Goal: Task Accomplishment & Management: Manage account settings

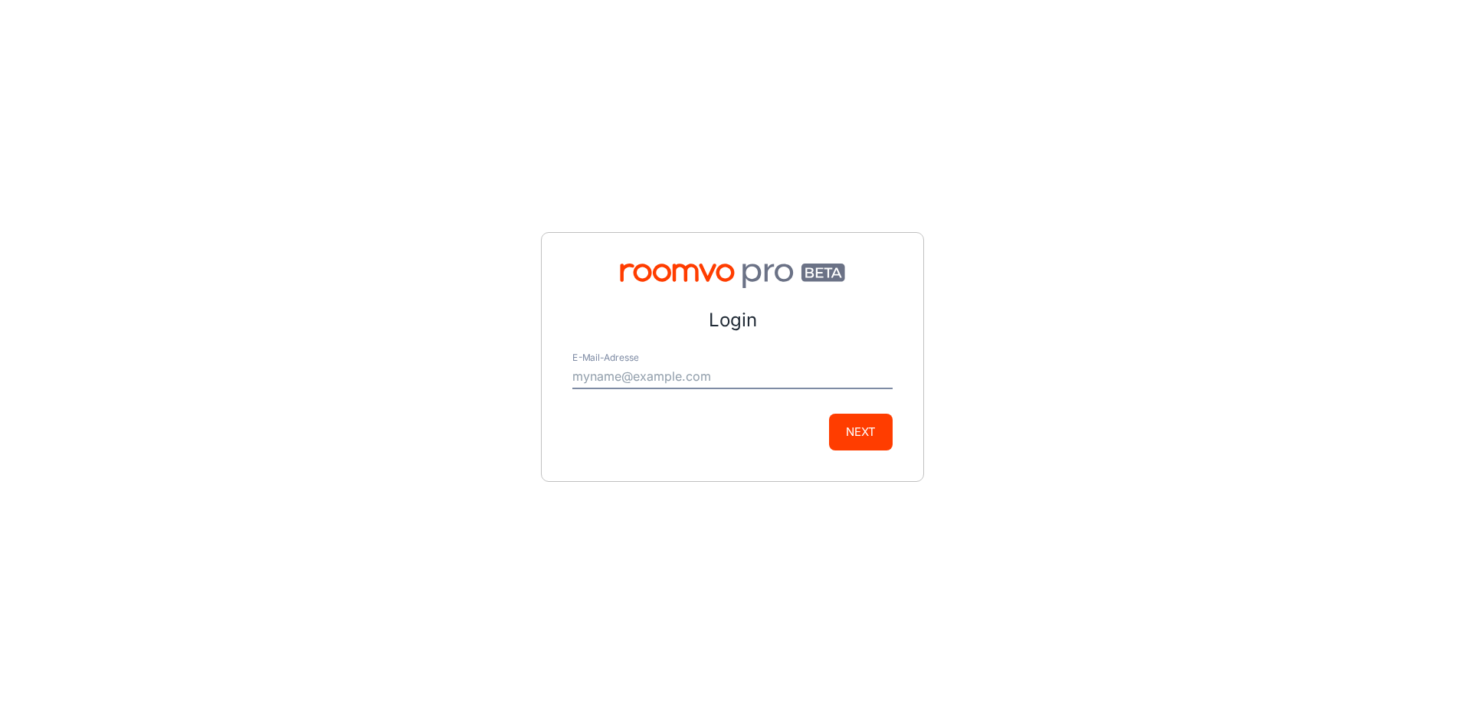
click at [1052, 405] on div "Login E-Mail-Adresse Next" at bounding box center [732, 357] width 1465 height 714
click at [641, 360] on div "E-Mail-Adresse" at bounding box center [732, 370] width 320 height 37
click at [628, 376] on input "E-Mail-Adresse" at bounding box center [732, 377] width 320 height 25
type input "[EMAIL_ADDRESS][DOMAIN_NAME]"
click at [886, 432] on button "Next" at bounding box center [861, 432] width 64 height 37
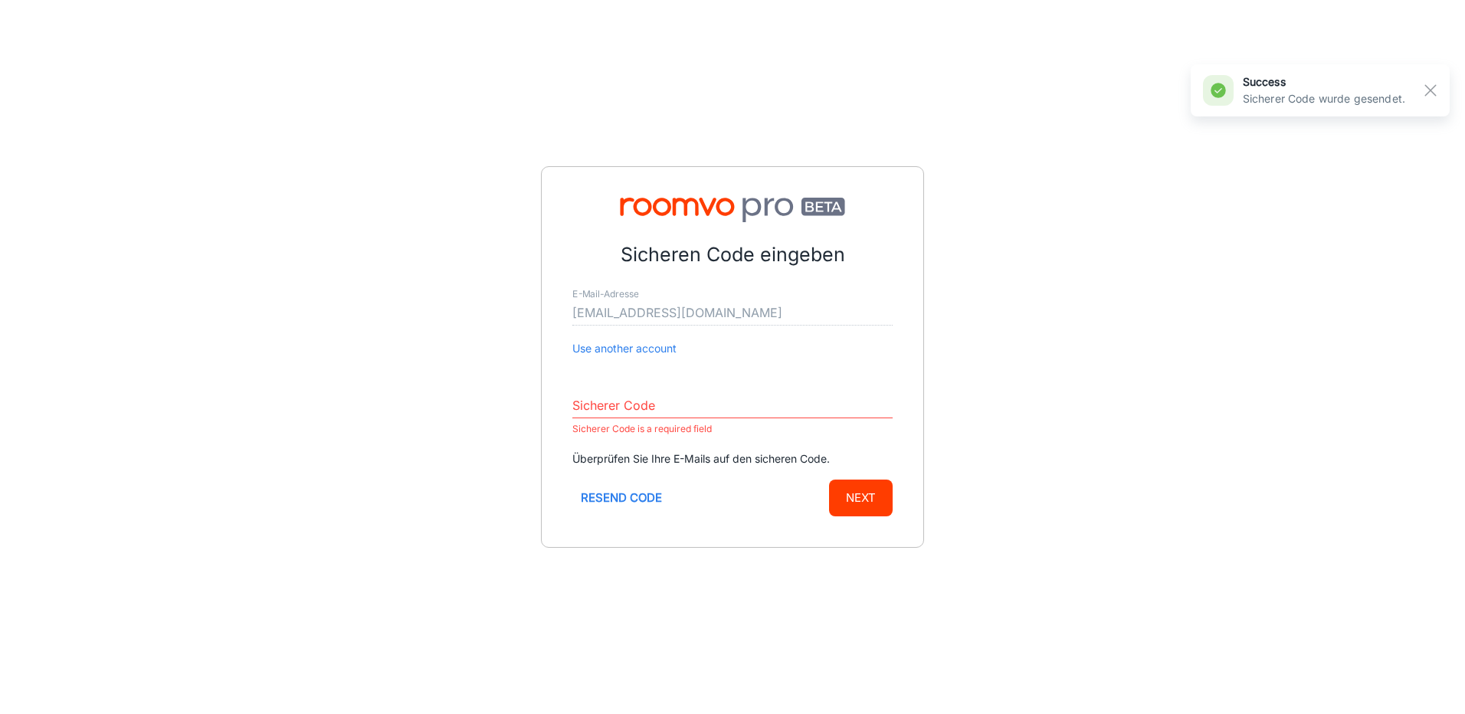
click at [721, 385] on div "Sicherer Code Sicherer Code is a required field" at bounding box center [732, 410] width 320 height 57
click at [642, 403] on input "Sicherer Code" at bounding box center [732, 406] width 320 height 25
paste input "21207"
click at [861, 506] on button "Next" at bounding box center [861, 498] width 64 height 37
click at [579, 404] on input "21207" at bounding box center [732, 406] width 320 height 25
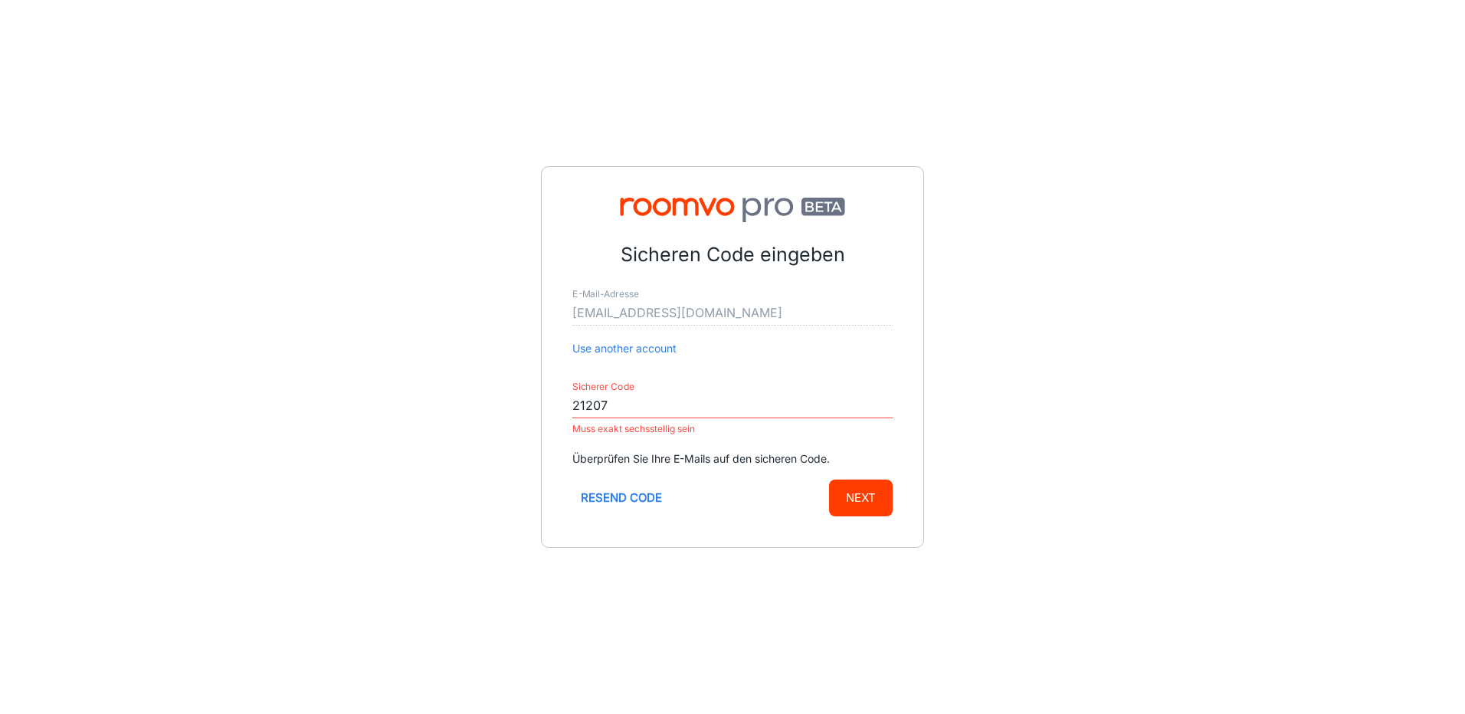
click at [592, 407] on input "21207" at bounding box center [732, 406] width 320 height 25
paste input "012058"
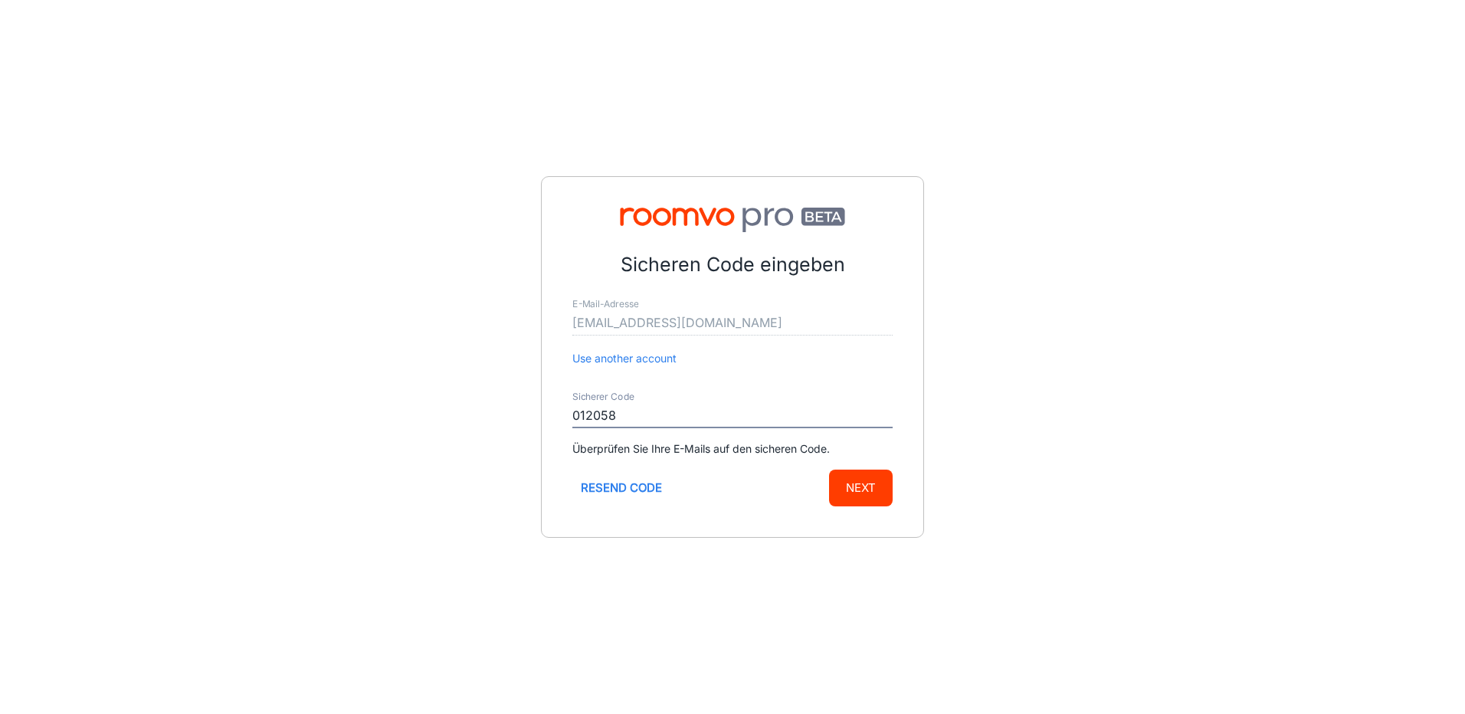
type input "012058"
click at [829, 470] on button "Next" at bounding box center [861, 488] width 64 height 37
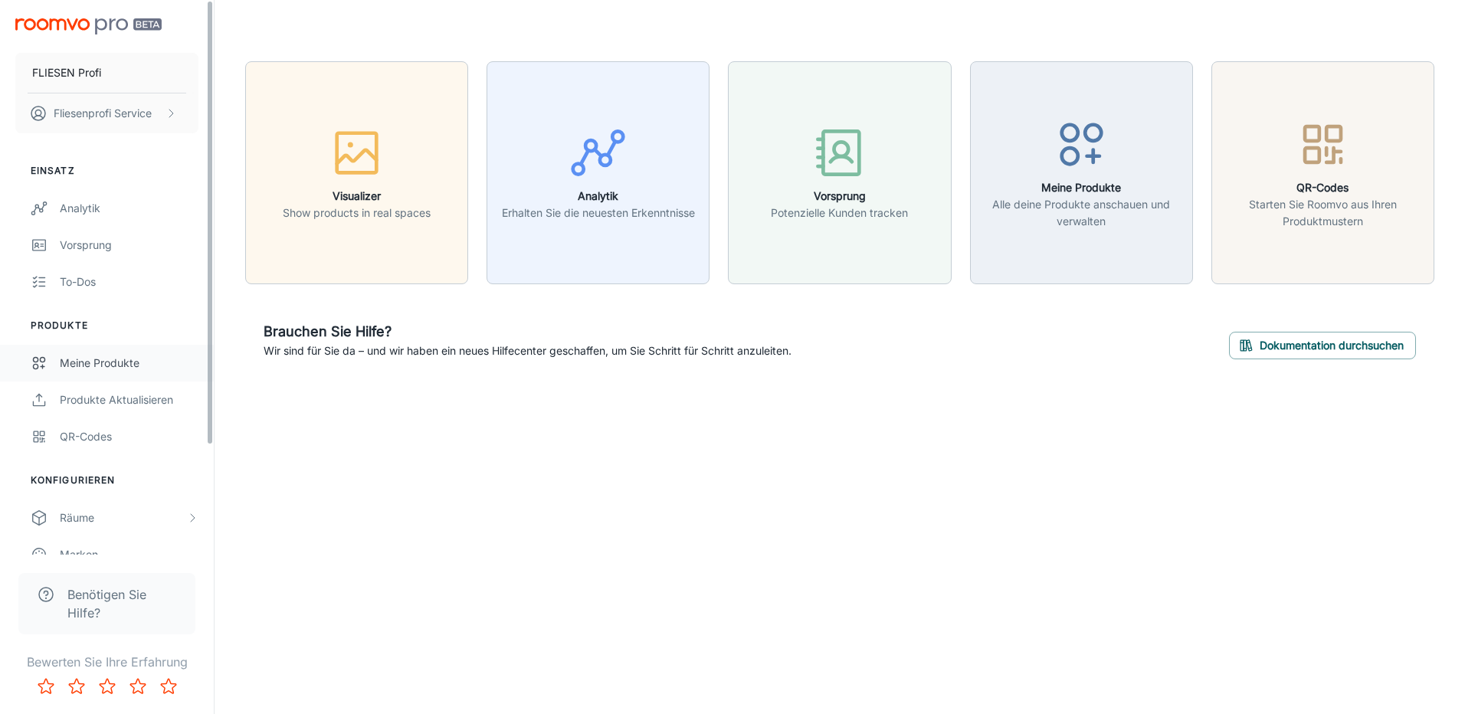
click at [70, 360] on div "Meine Produkte" at bounding box center [129, 363] width 139 height 17
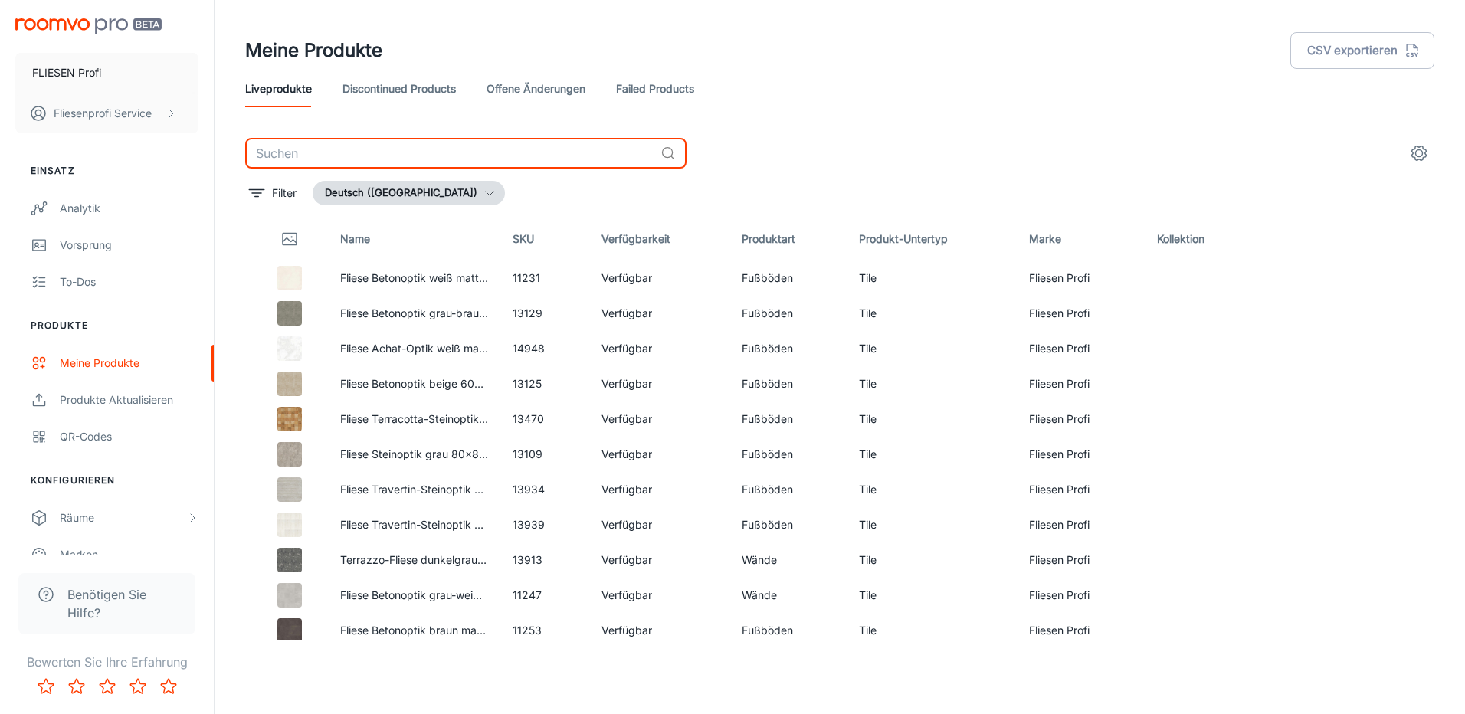
click at [316, 155] on input "text" at bounding box center [449, 153] width 409 height 31
paste input "012058"
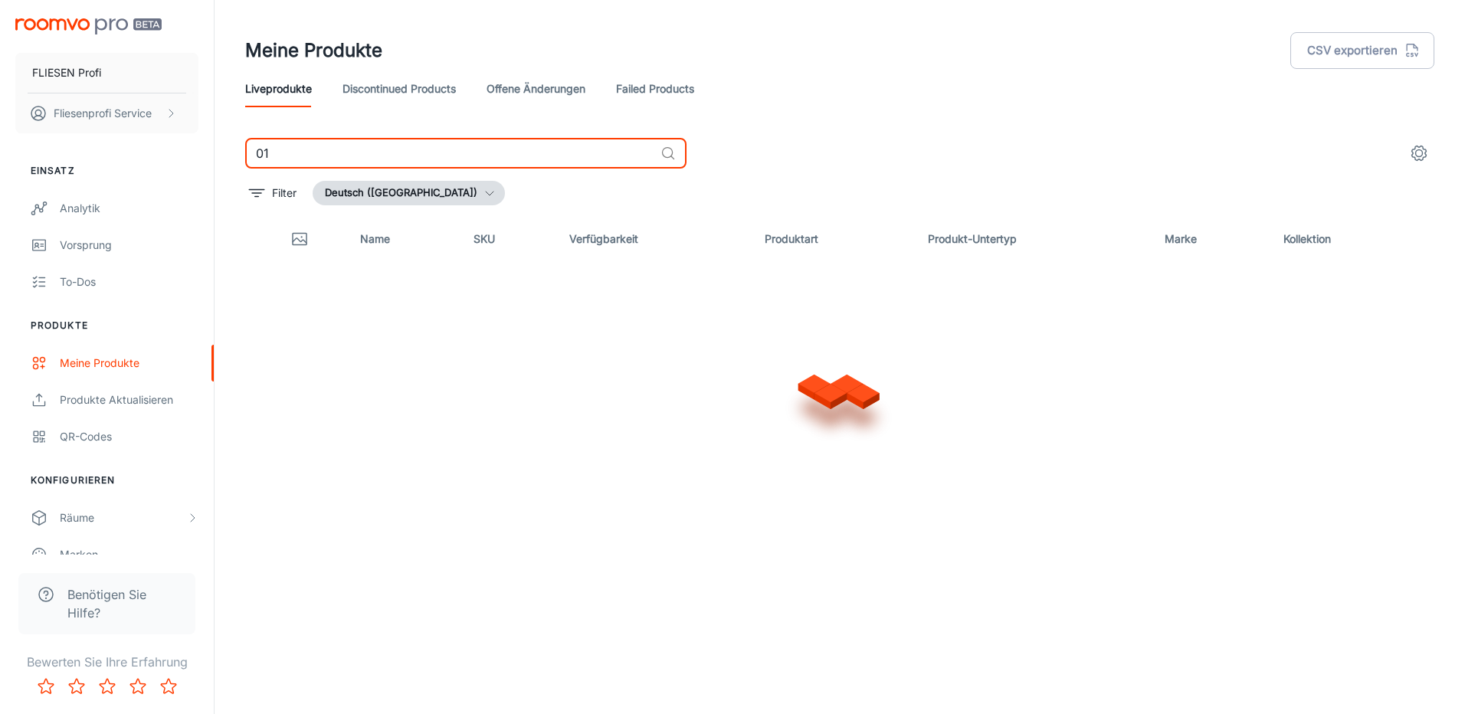
type input "0"
click at [257, 147] on input "glow" at bounding box center [449, 153] width 409 height 31
type input "laguna"
click at [359, 93] on link "Discontinued Products" at bounding box center [399, 88] width 113 height 37
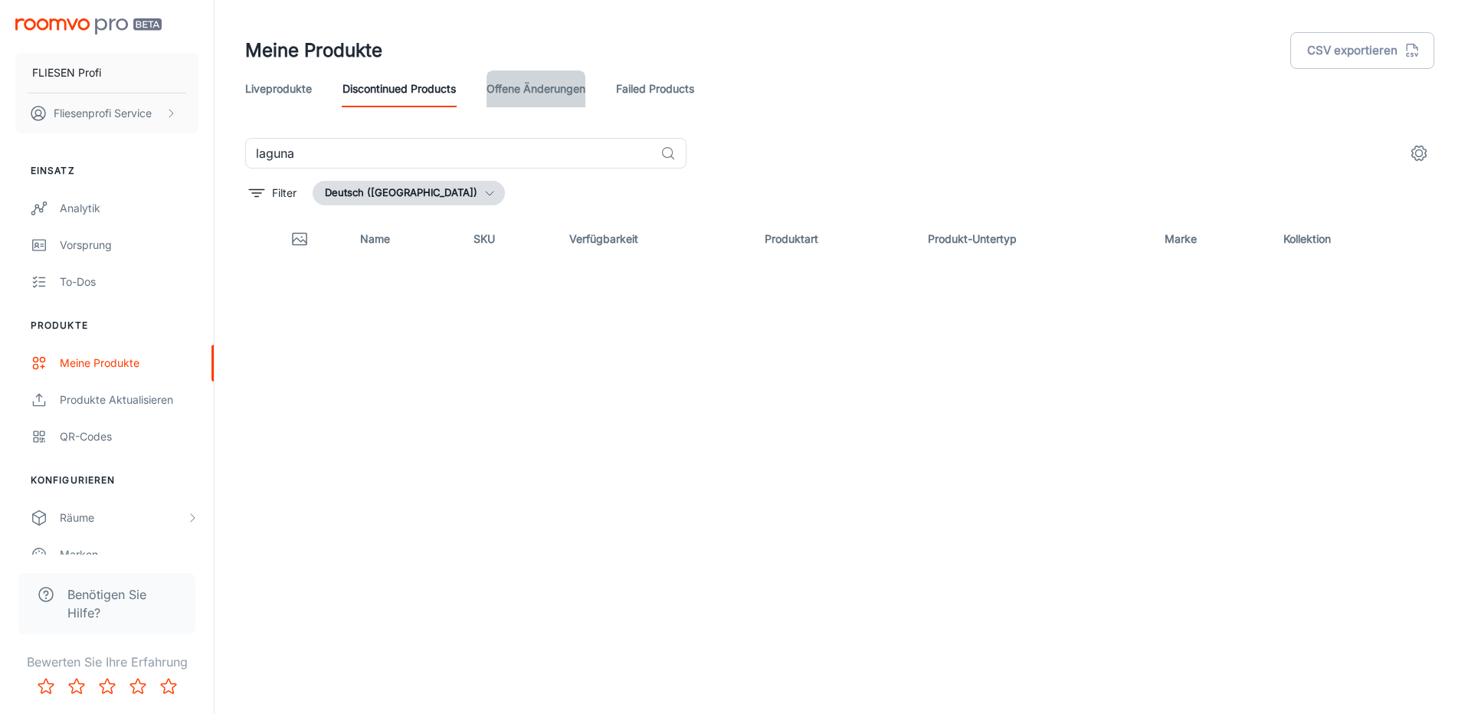
click at [565, 88] on link "offene Änderungen" at bounding box center [536, 88] width 99 height 37
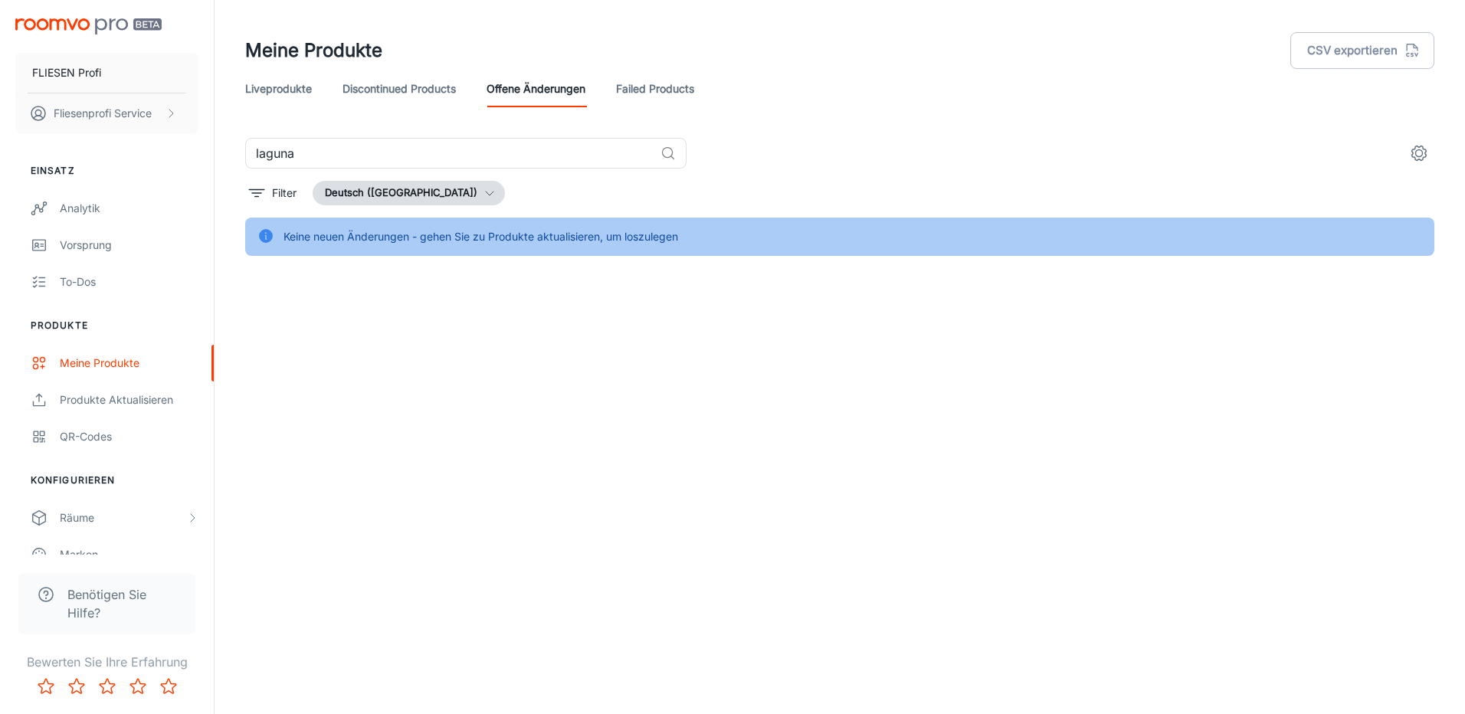
click at [678, 87] on link "Failed Products" at bounding box center [655, 88] width 78 height 37
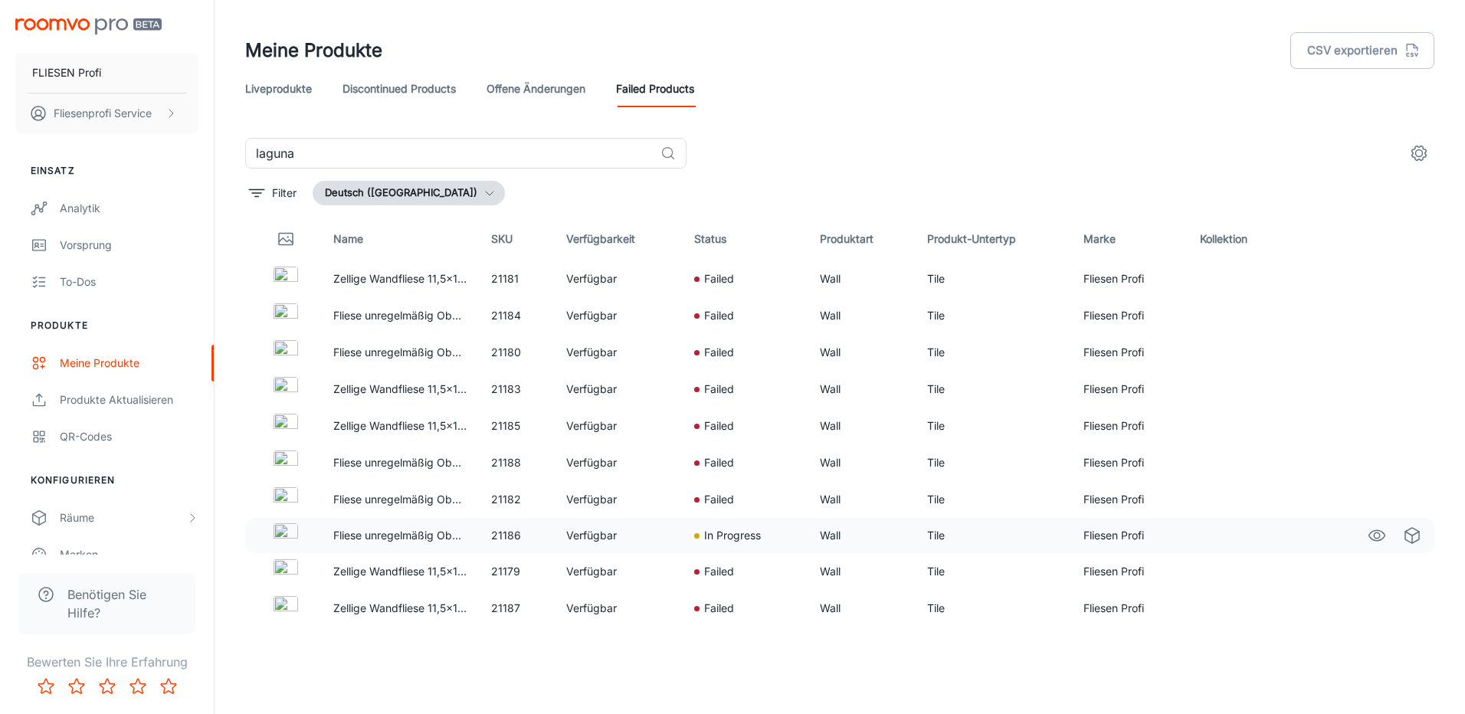
click at [280, 530] on img at bounding box center [286, 535] width 25 height 25
click at [284, 89] on link "Liveprodukte" at bounding box center [278, 88] width 67 height 37
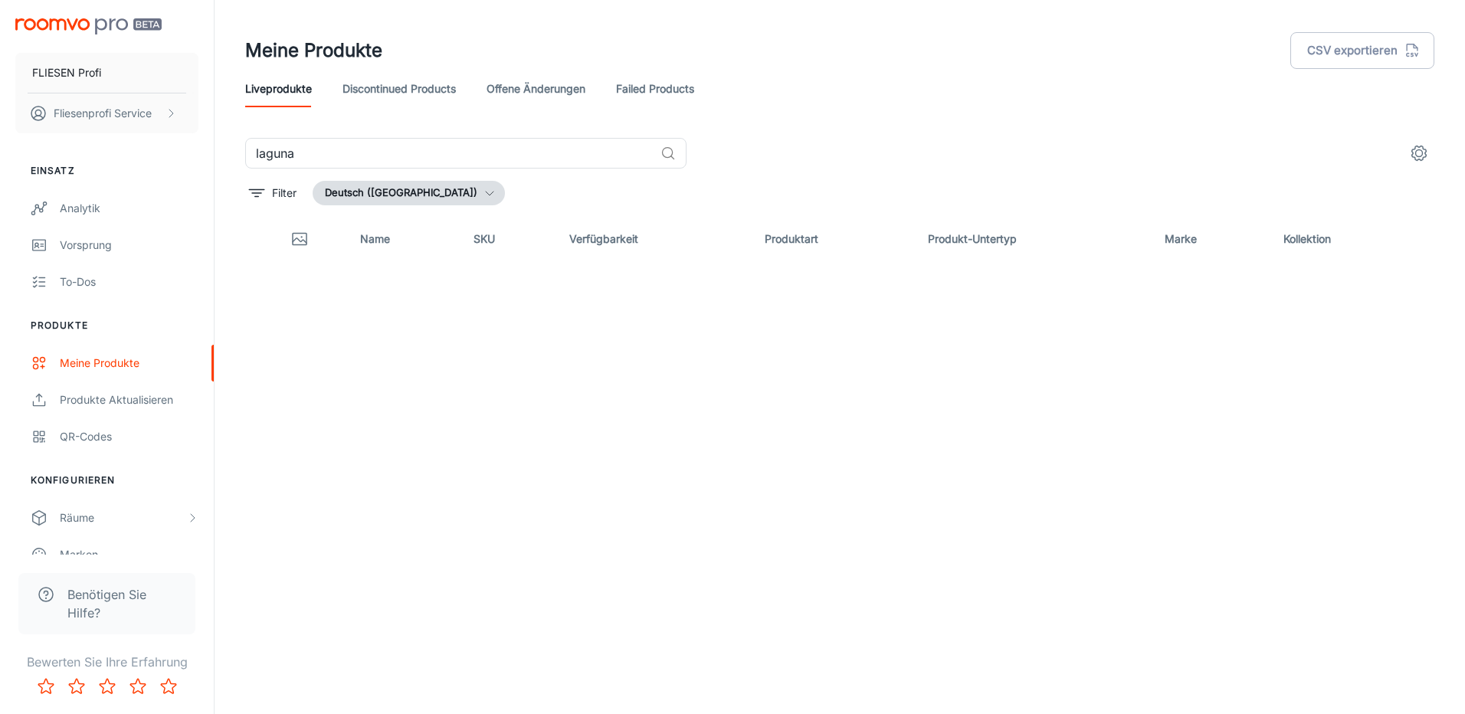
click at [391, 90] on link "Discontinued Products" at bounding box center [399, 88] width 113 height 37
click at [264, 148] on input "laguna" at bounding box center [449, 153] width 409 height 31
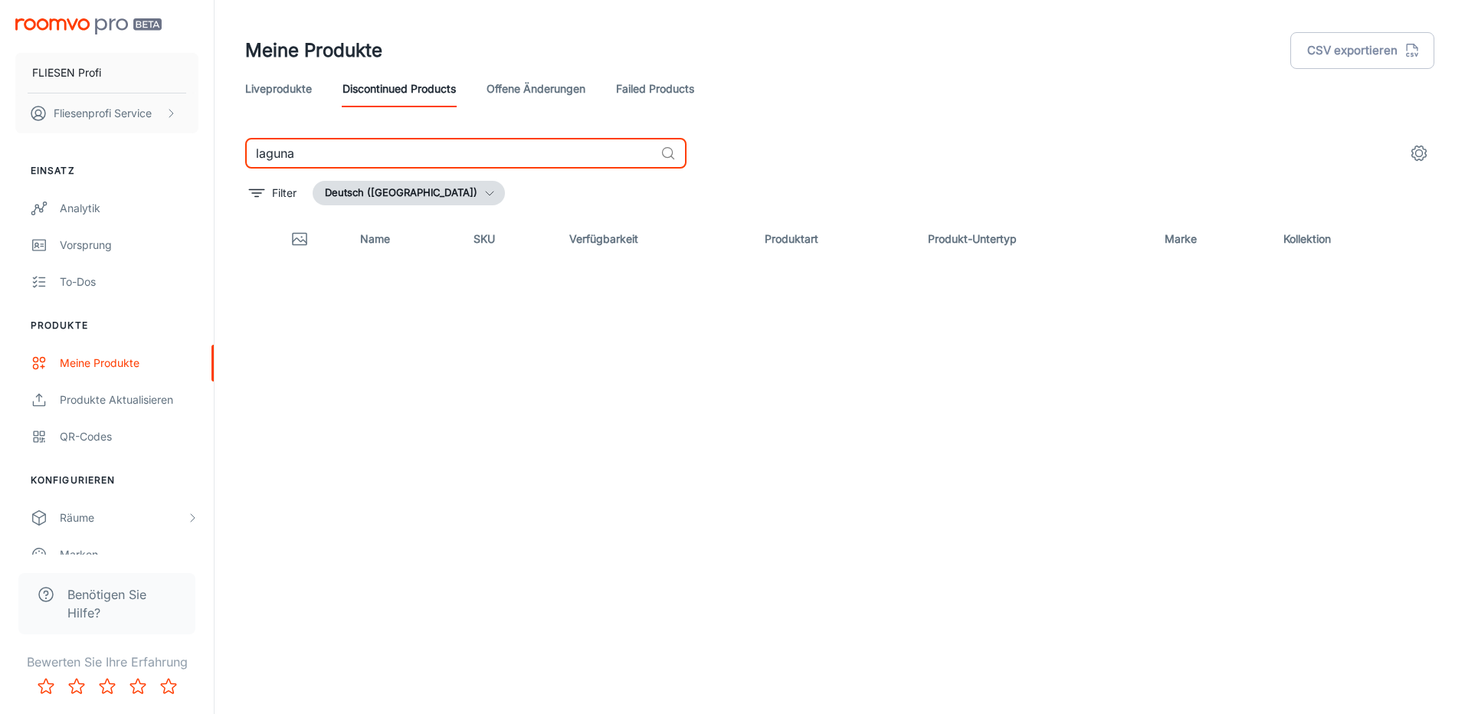
click at [264, 148] on input "laguna" at bounding box center [449, 153] width 409 height 31
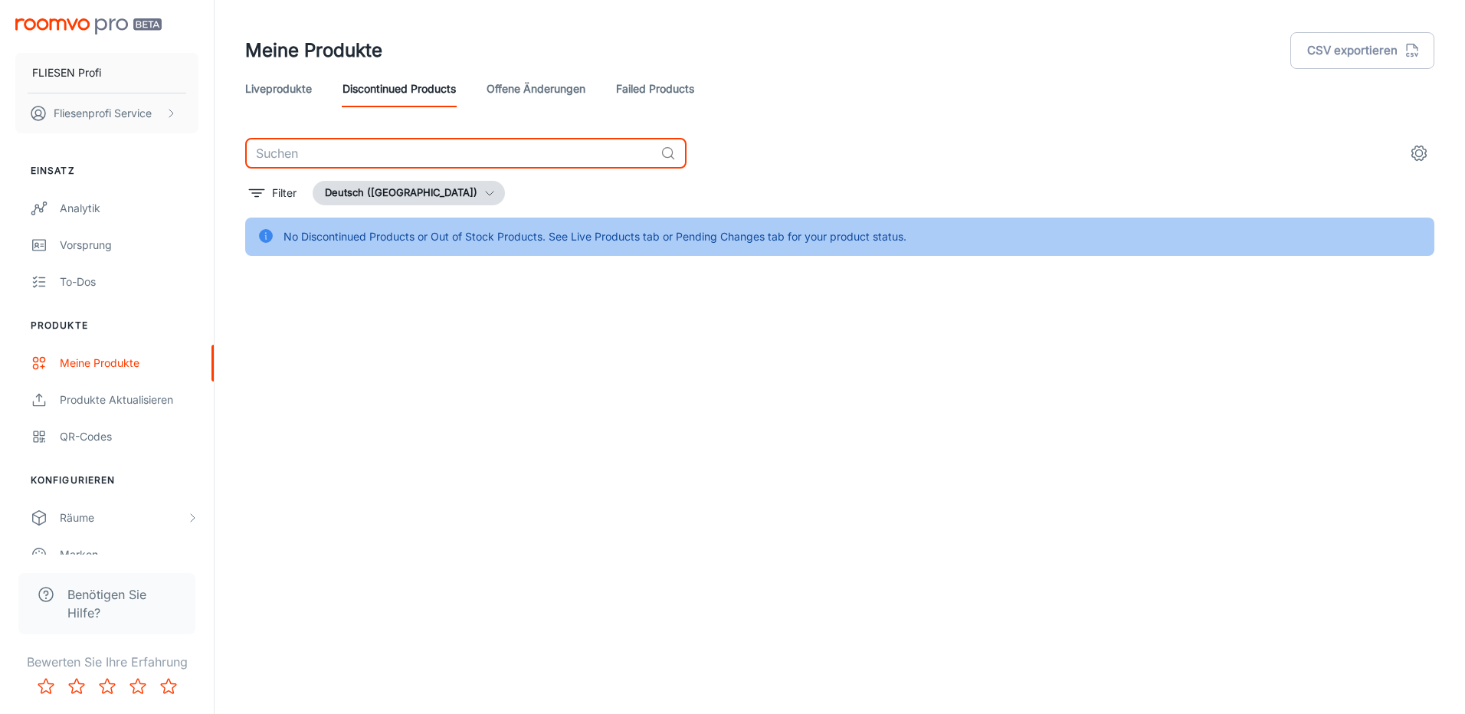
click at [298, 84] on link "Liveprodukte" at bounding box center [278, 88] width 67 height 37
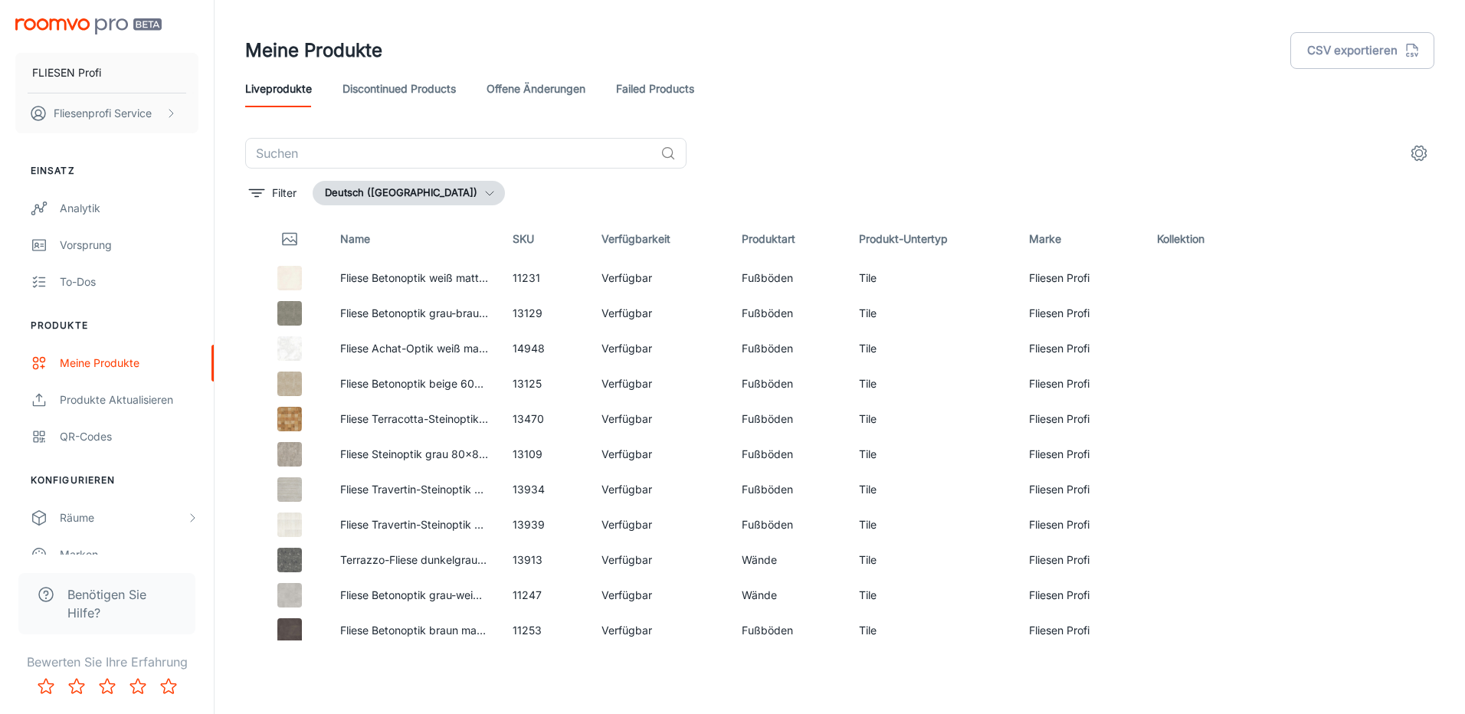
click at [404, 97] on link "Discontinued Products" at bounding box center [399, 88] width 113 height 37
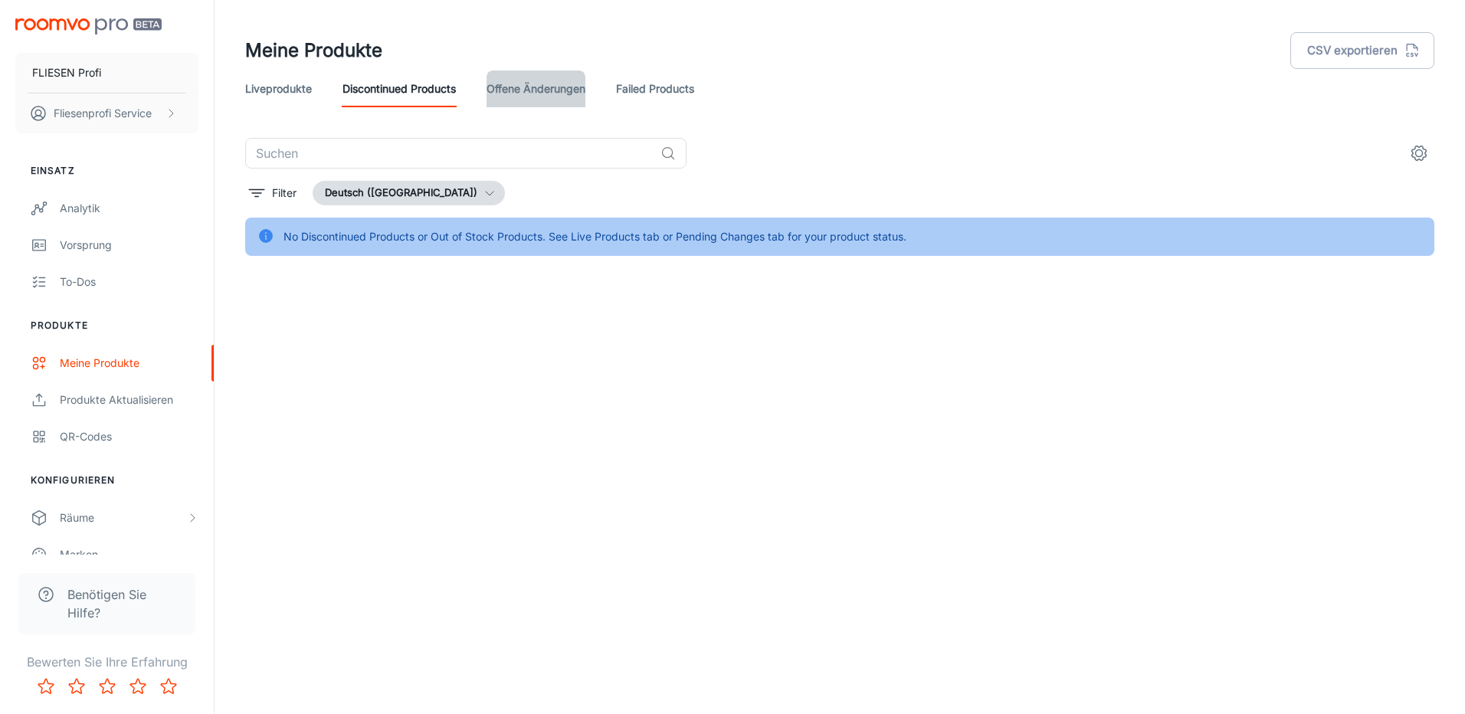
click at [521, 93] on link "offene Änderungen" at bounding box center [536, 88] width 99 height 37
click at [708, 96] on div "Liveprodukte Discontinued Products offene Änderungen Failed Products" at bounding box center [839, 88] width 1189 height 37
click at [670, 93] on link "Failed Products" at bounding box center [655, 88] width 78 height 37
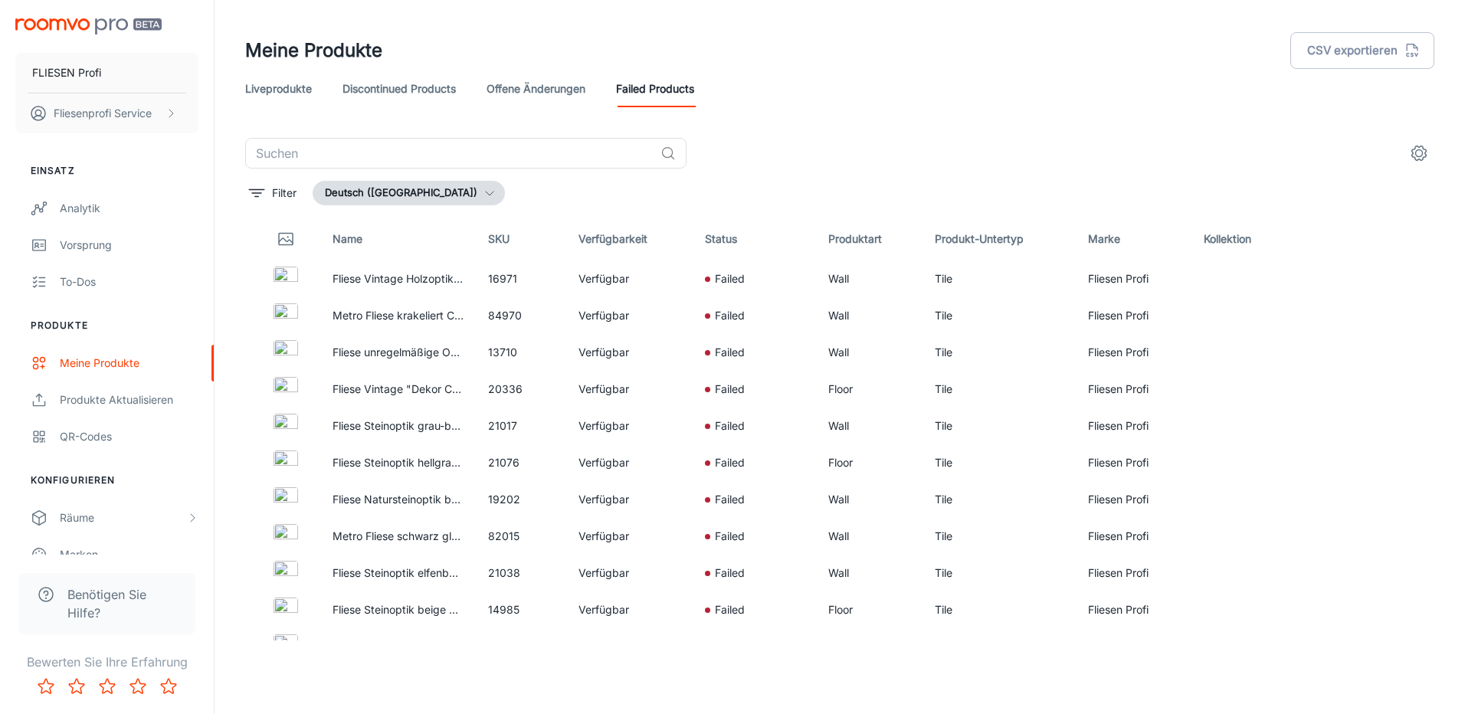
click at [503, 89] on link "offene Änderungen" at bounding box center [536, 88] width 99 height 37
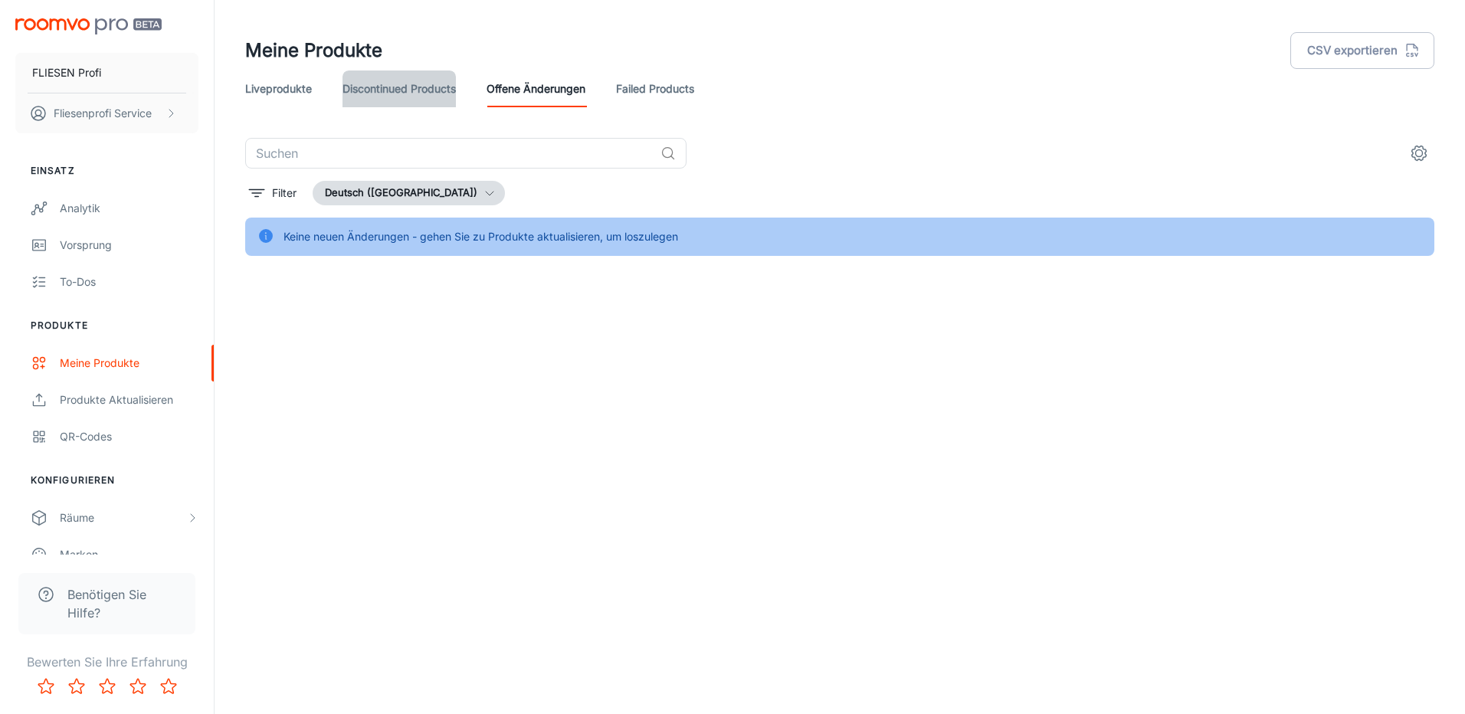
click at [414, 97] on link "Discontinued Products" at bounding box center [399, 88] width 113 height 37
click at [299, 95] on link "Liveprodukte" at bounding box center [278, 88] width 67 height 37
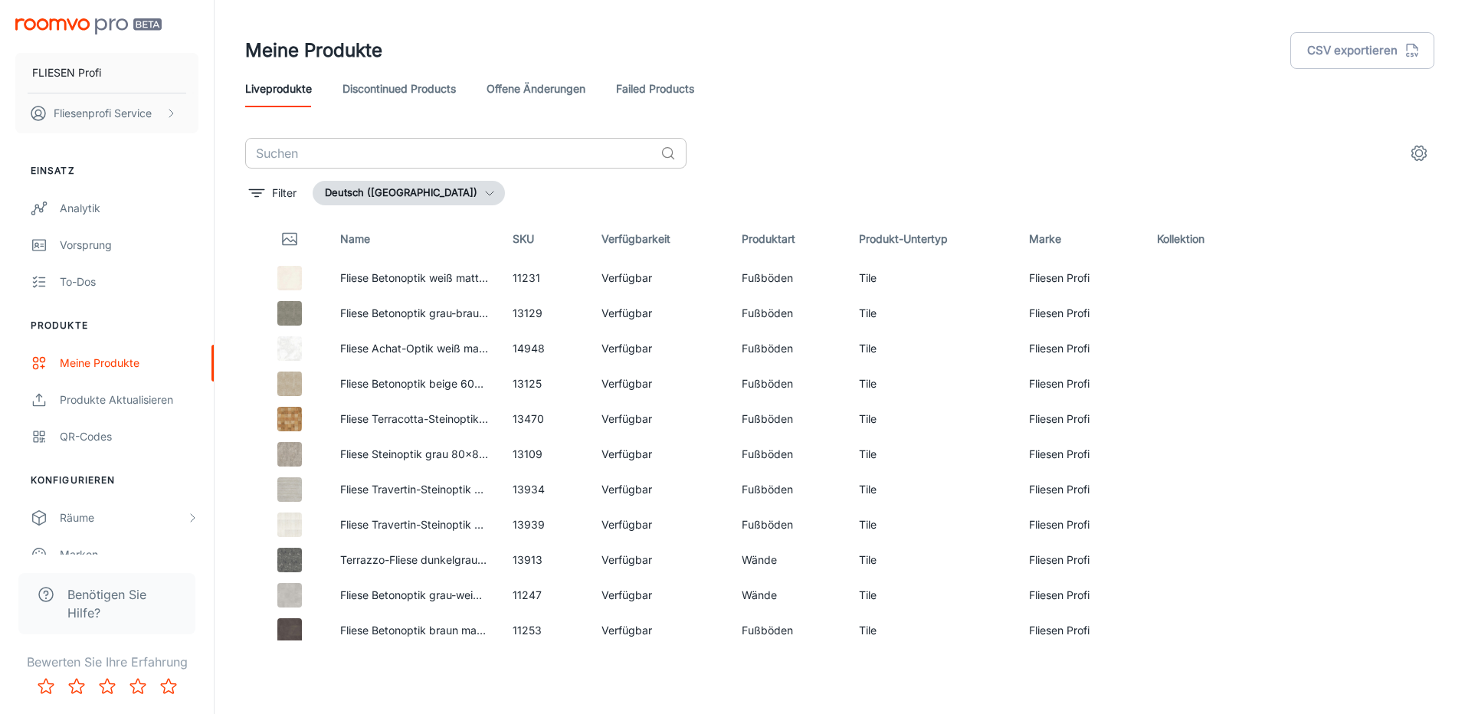
click at [328, 167] on input "text" at bounding box center [449, 153] width 409 height 31
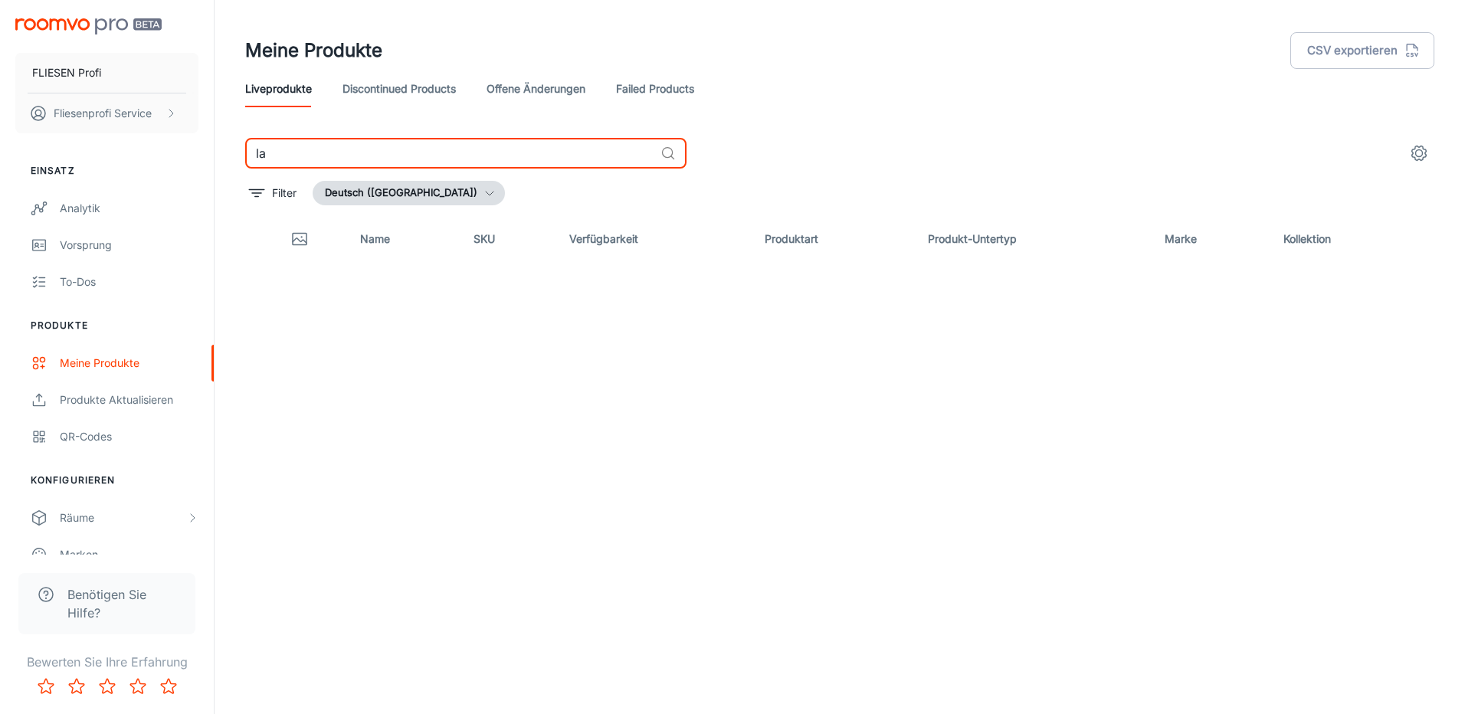
type input "l"
type input "glow"
